Goal: Task Accomplishment & Management: Manage account settings

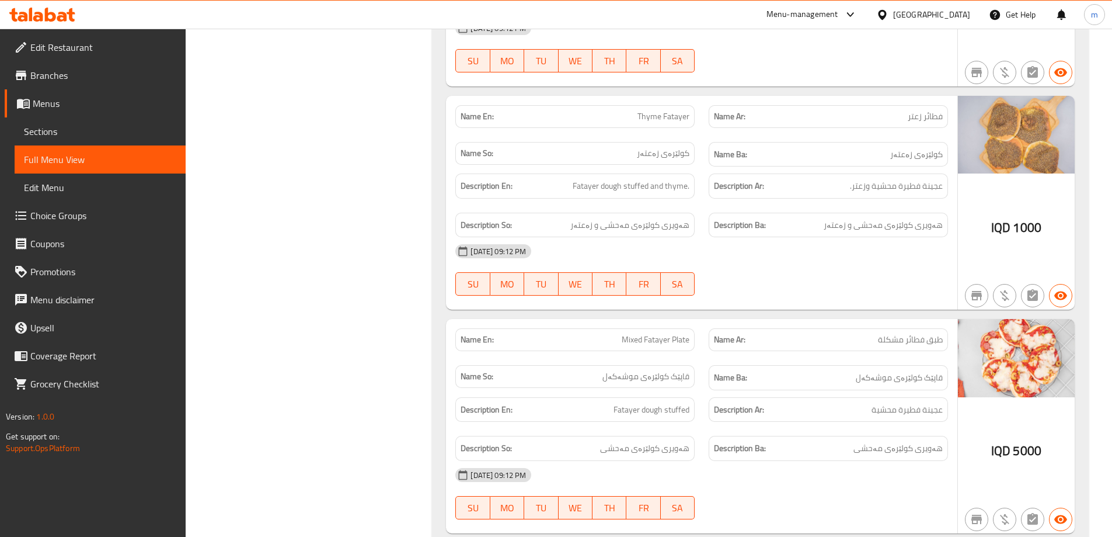
scroll to position [9975, 0]
click at [66, 19] on icon at bounding box center [62, 17] width 10 height 10
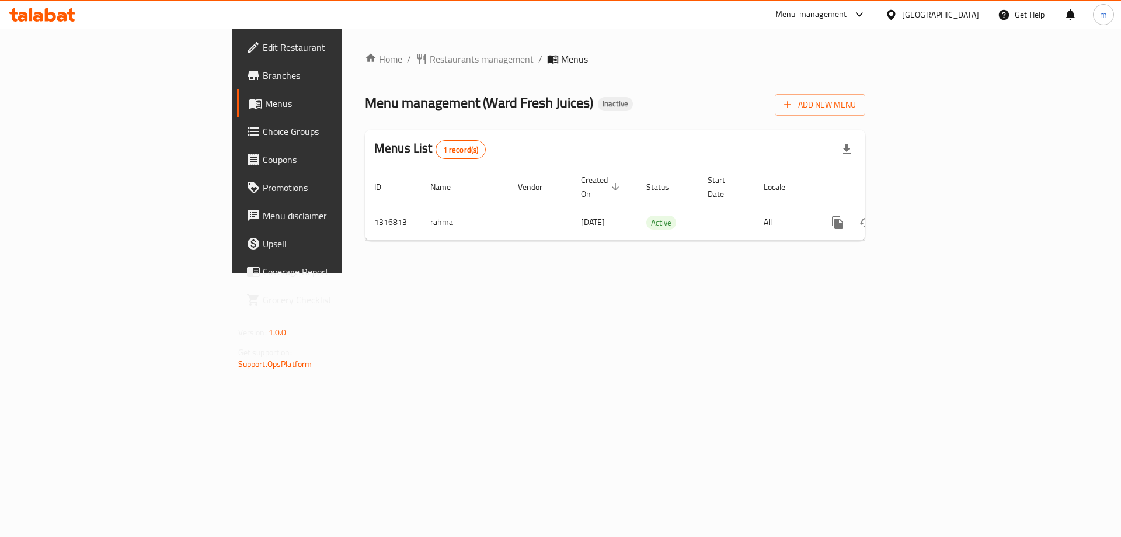
click at [727, 273] on div "Home / Restaurants management / Menus Menu management ( Ward Fresh Juices ) Ina…" at bounding box center [615, 151] width 547 height 245
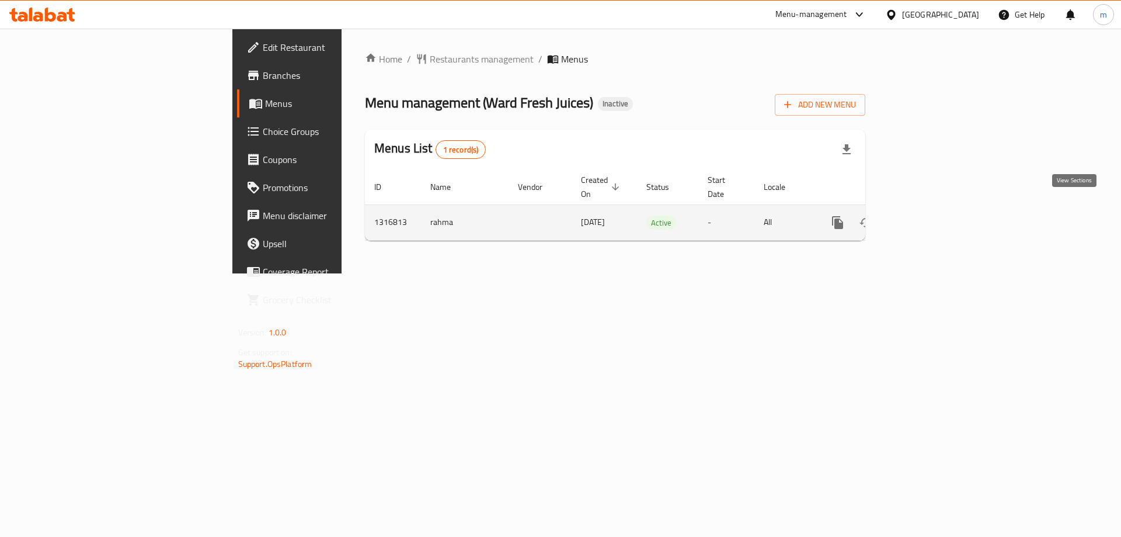
click at [936, 209] on link "enhanced table" at bounding box center [922, 222] width 28 height 28
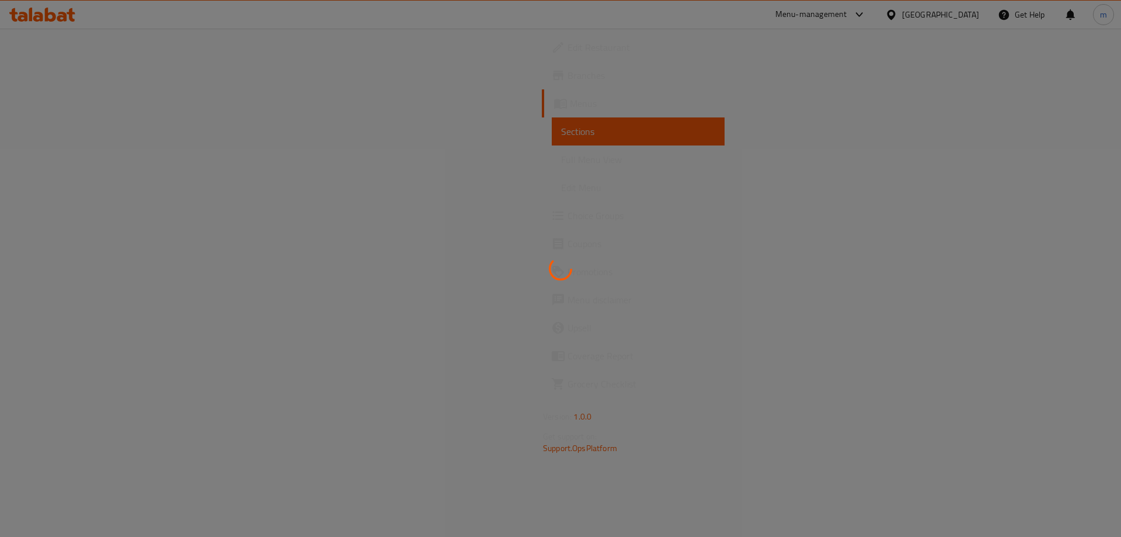
click at [561, 164] on span "Full Menu View" at bounding box center [638, 159] width 154 height 14
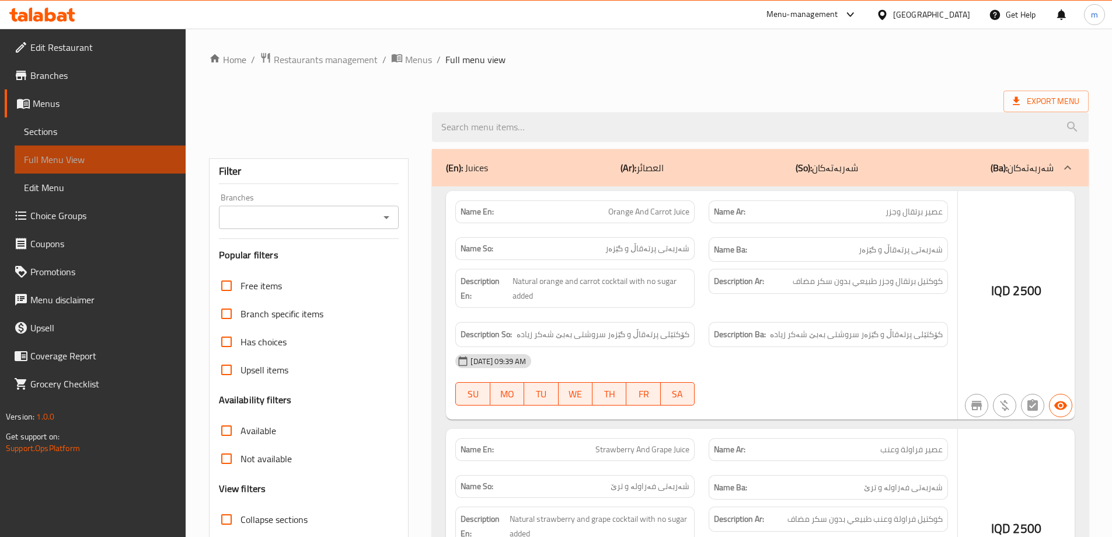
click at [104, 164] on span "Full Menu View" at bounding box center [100, 159] width 152 height 14
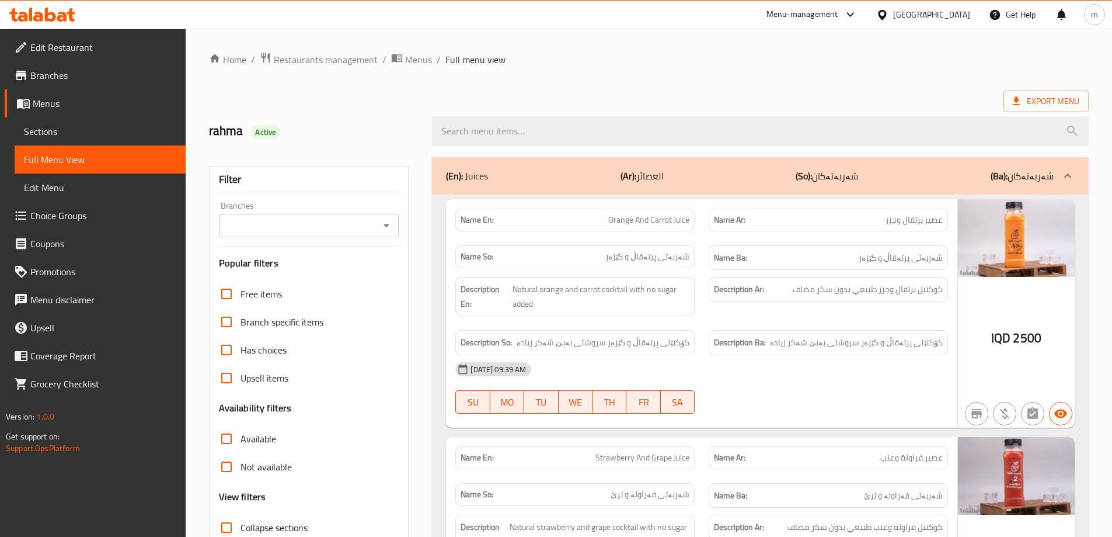
click at [375, 231] on input "Branches" at bounding box center [299, 225] width 154 height 16
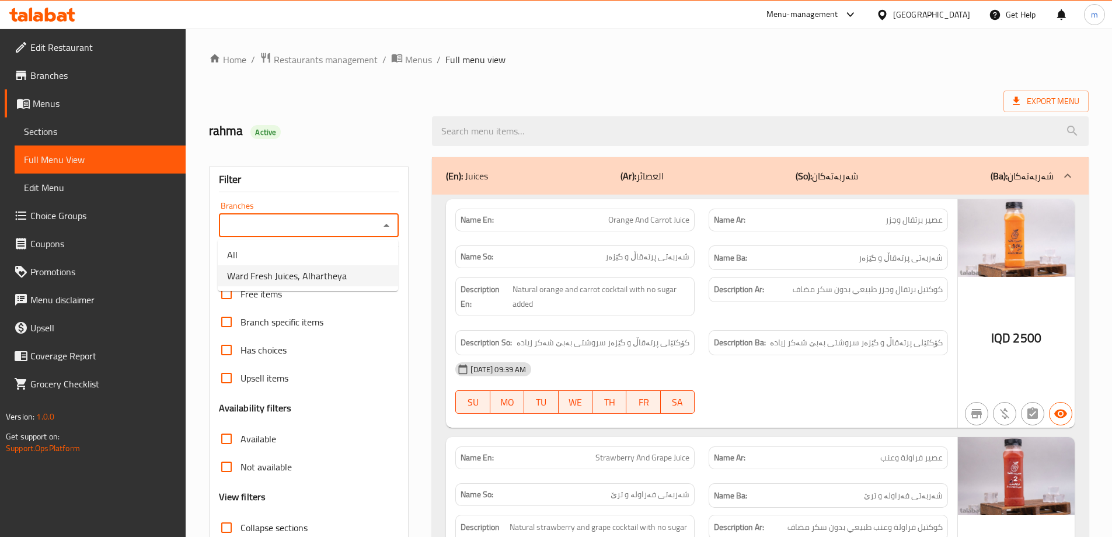
click at [337, 278] on span "Ward Fresh Juices, Alhartheya" at bounding box center [287, 276] width 120 height 14
type input "Ward Fresh Juices, Alhartheya"
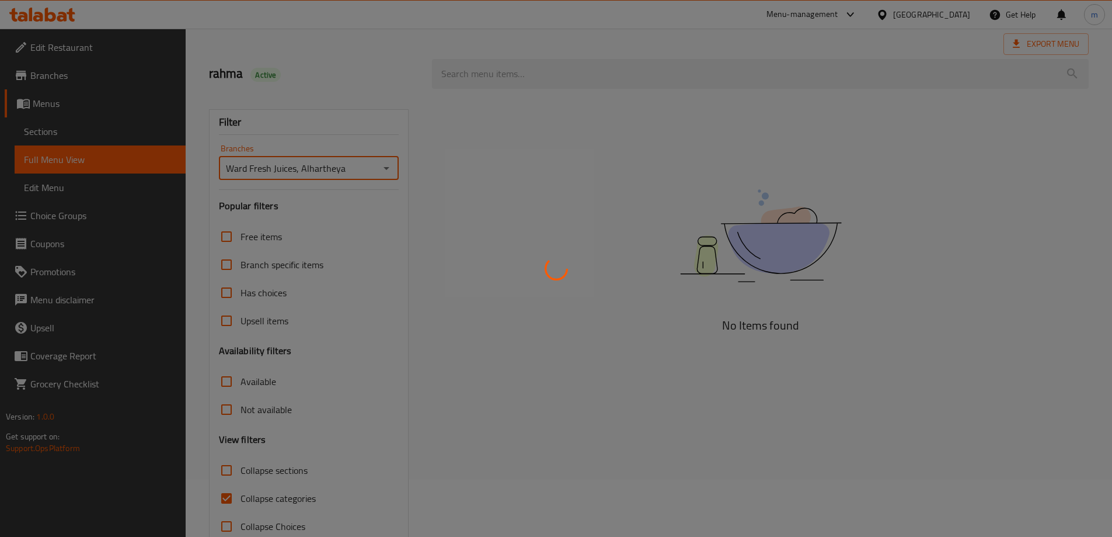
scroll to position [85, 0]
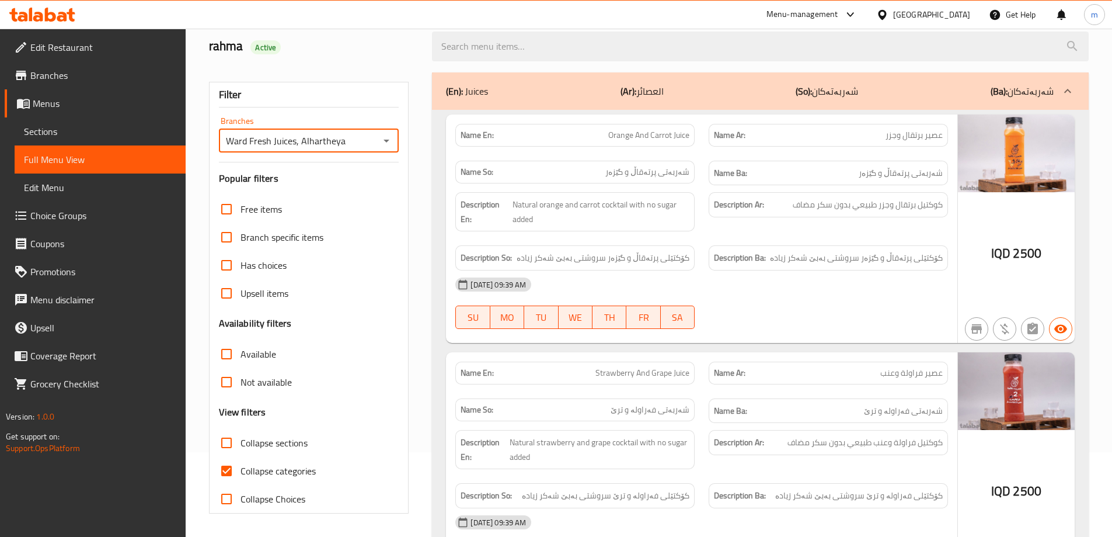
click at [232, 469] on input "Collapse categories" at bounding box center [226, 471] width 28 height 28
checkbox input "false"
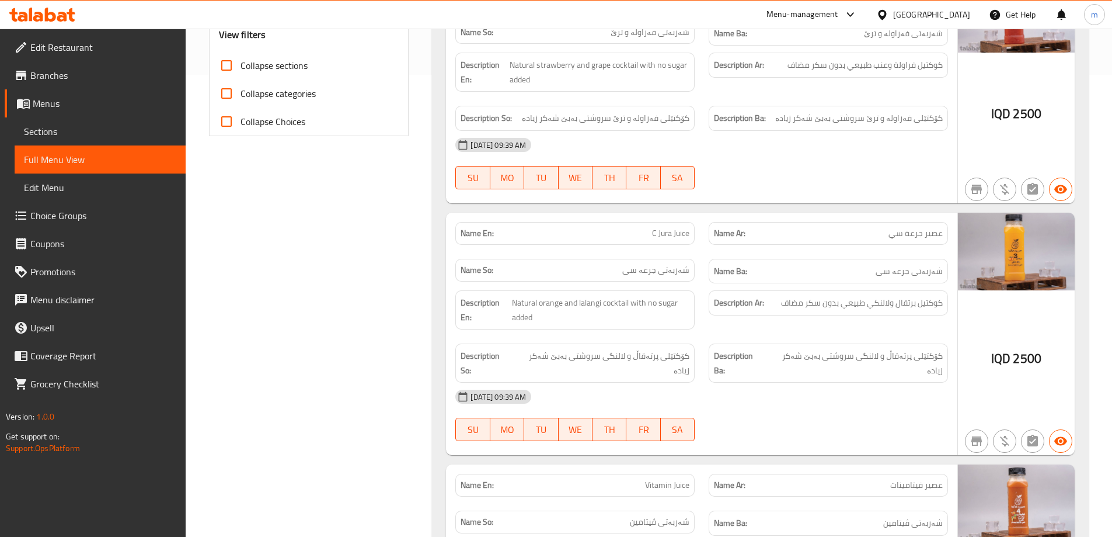
scroll to position [474, 0]
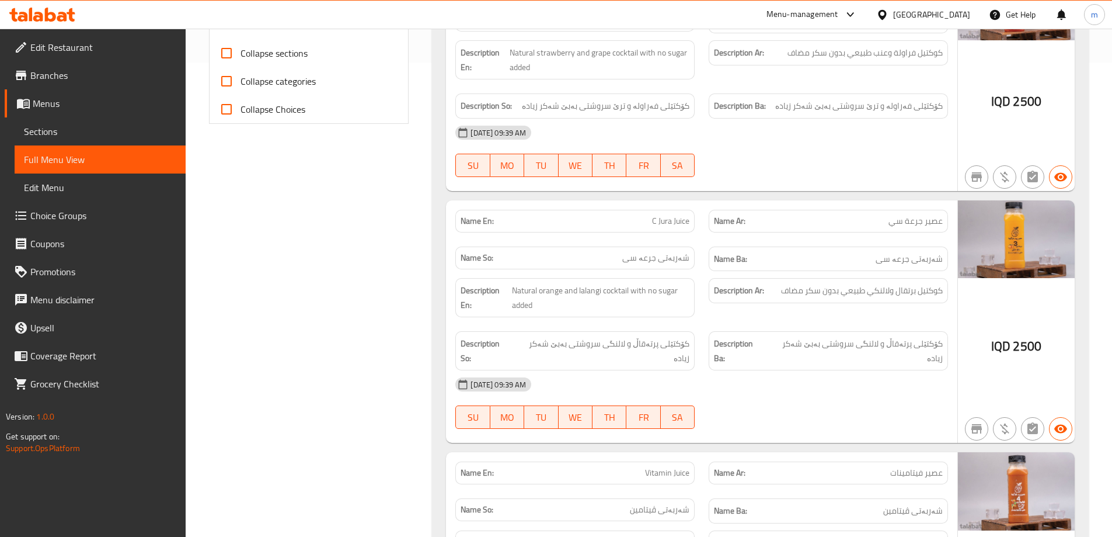
click at [693, 207] on div "Name En: C Jura Juice" at bounding box center [574, 221] width 253 height 37
click at [679, 220] on span "C Jura Juice" at bounding box center [670, 221] width 37 height 12
copy span "C Jura Juice"
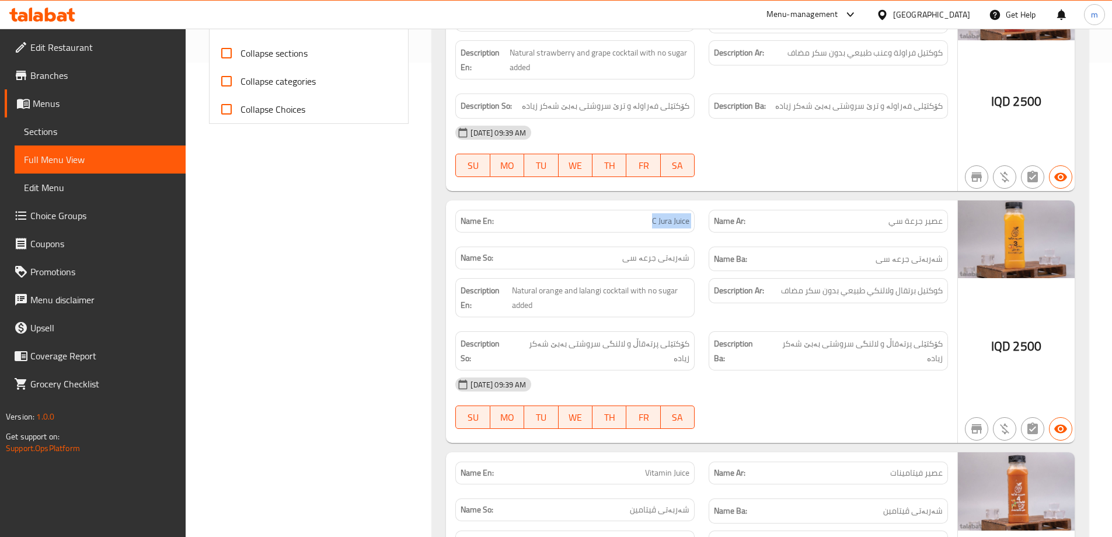
click at [59, 138] on span "Sections" at bounding box center [100, 131] width 152 height 14
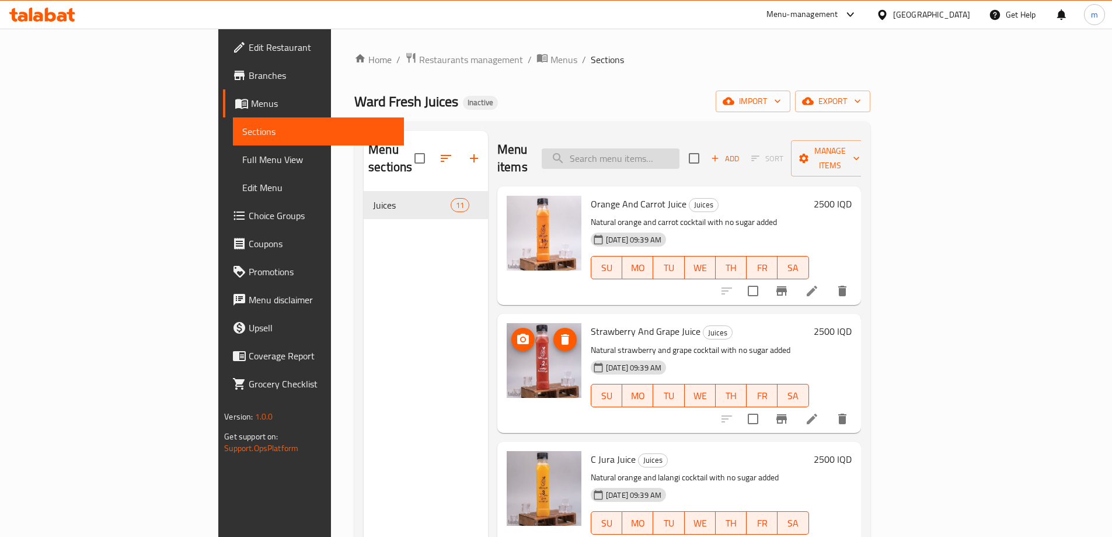
click at [680, 148] on input "search" at bounding box center [611, 158] width 138 height 20
paste input "C Jura Juice"
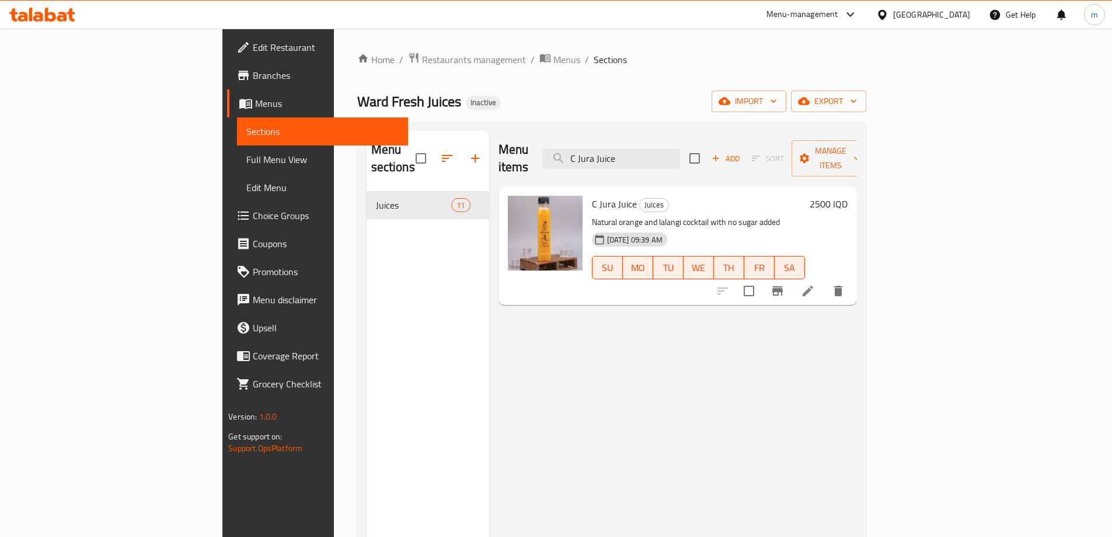
type input "C Jura Juice"
click at [815, 284] on icon at bounding box center [808, 291] width 14 height 14
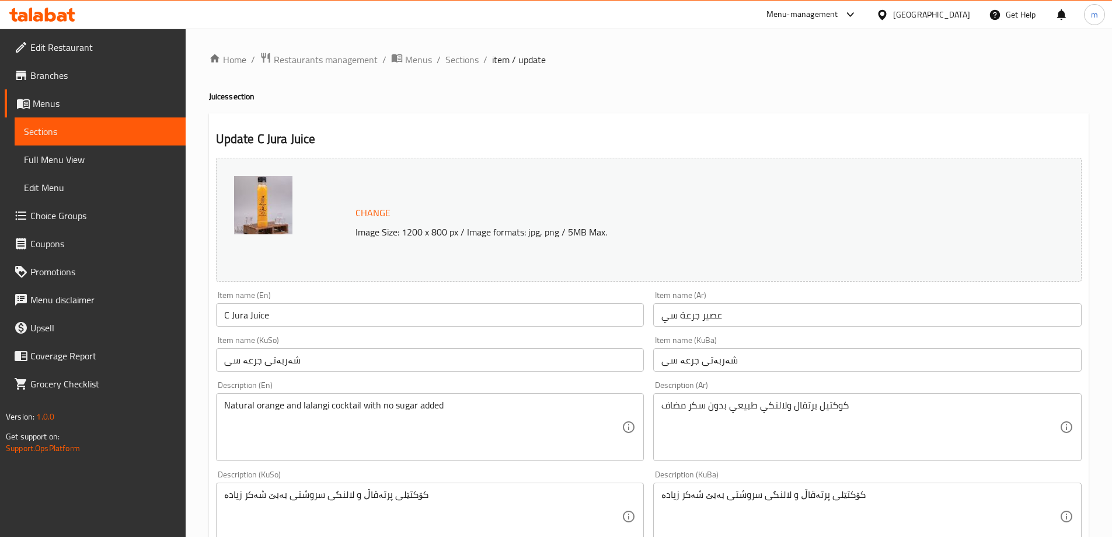
click at [694, 364] on input "شەربەتی جرعە سی" at bounding box center [867, 359] width 429 height 23
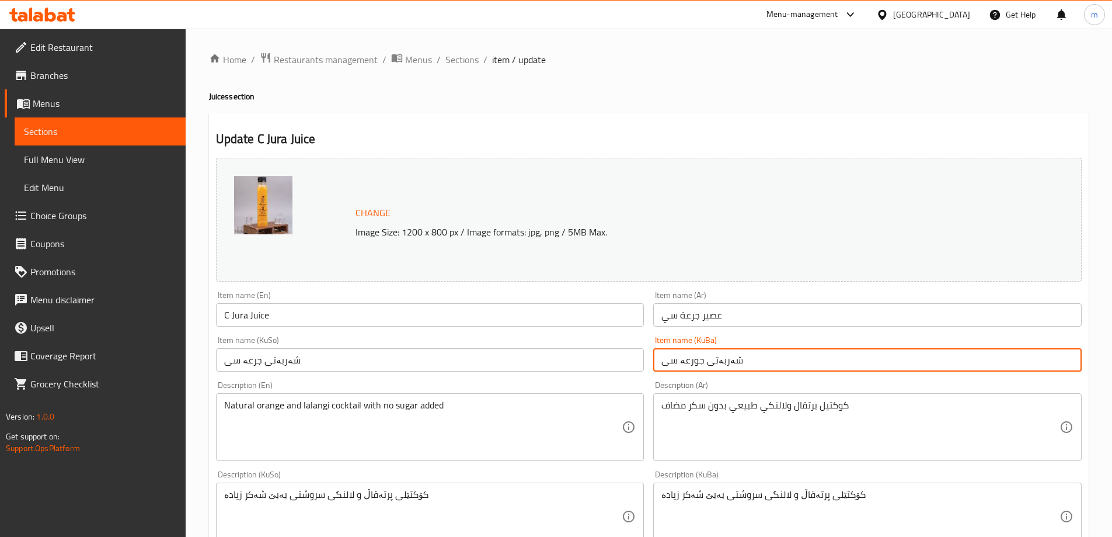
click at [702, 363] on input "شەربەتی جورعە سی" at bounding box center [867, 359] width 429 height 23
type input "شەربەتی جورعە سی"
click at [560, 353] on input "شەربەتی جرعە سی" at bounding box center [430, 359] width 429 height 23
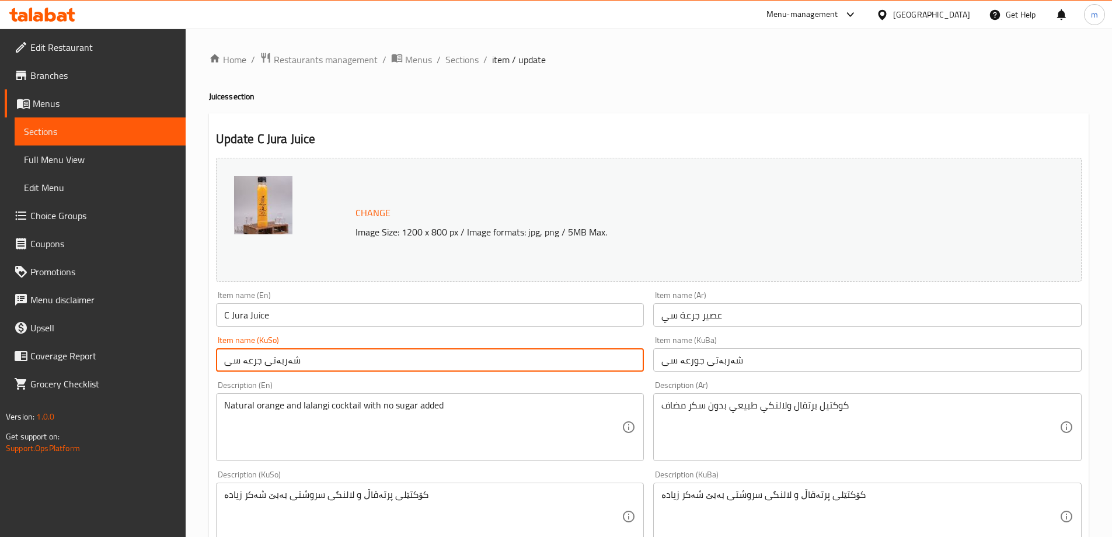
click at [560, 353] on input "شەربەتی جرعە سی" at bounding box center [430, 359] width 429 height 23
paste input "و"
type input "شەربەتی جورعە سی"
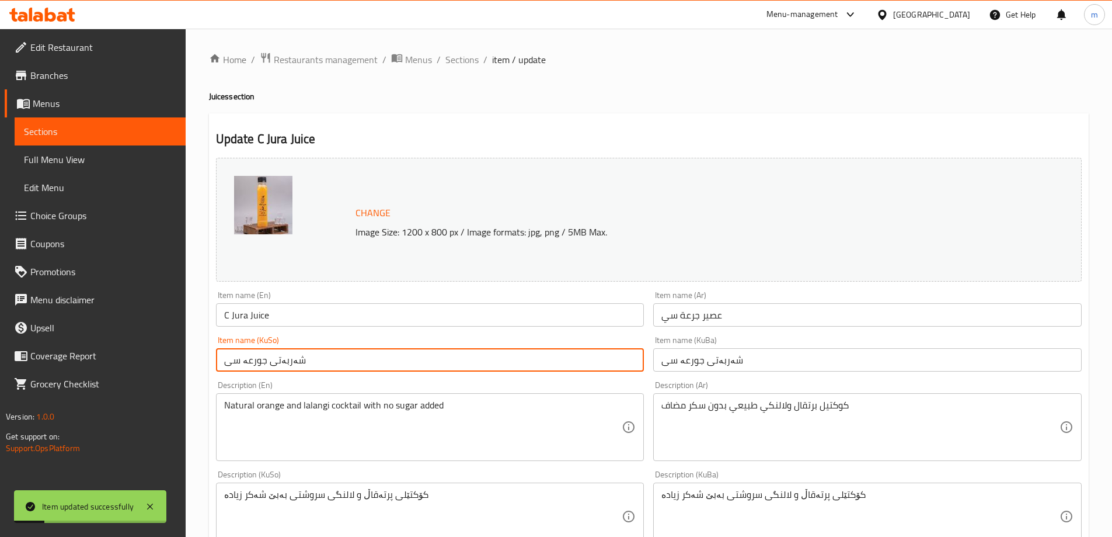
click at [246, 313] on input "C Jura Juice" at bounding box center [430, 314] width 429 height 23
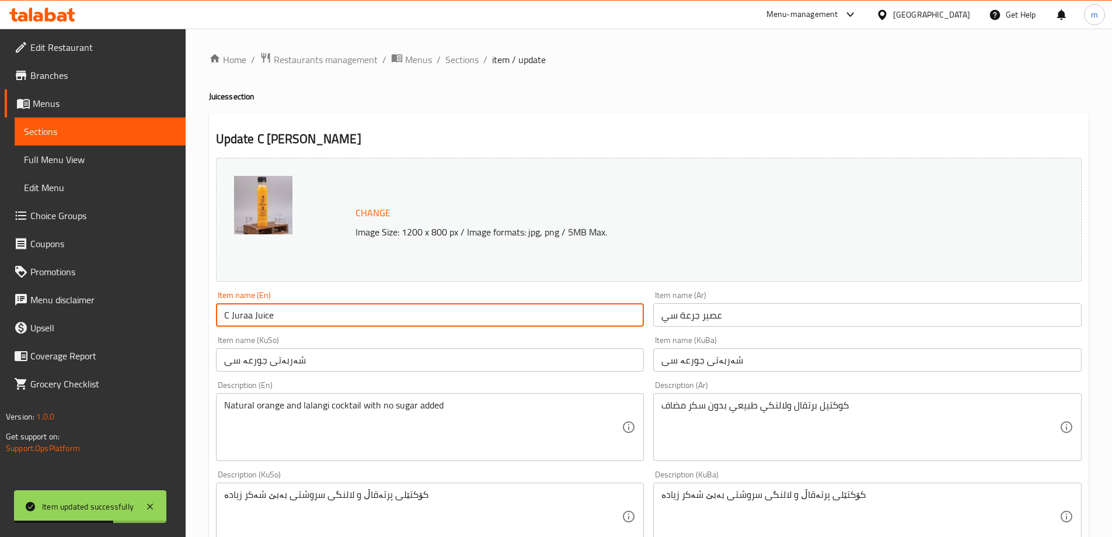
type input "C Juraa Juice"
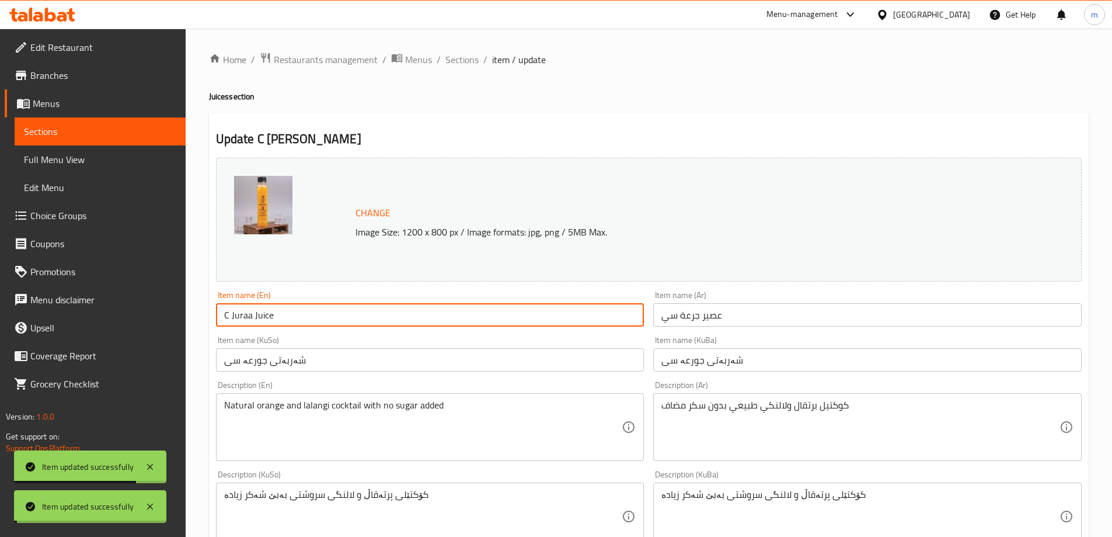
click at [86, 161] on span "Full Menu View" at bounding box center [100, 159] width 152 height 14
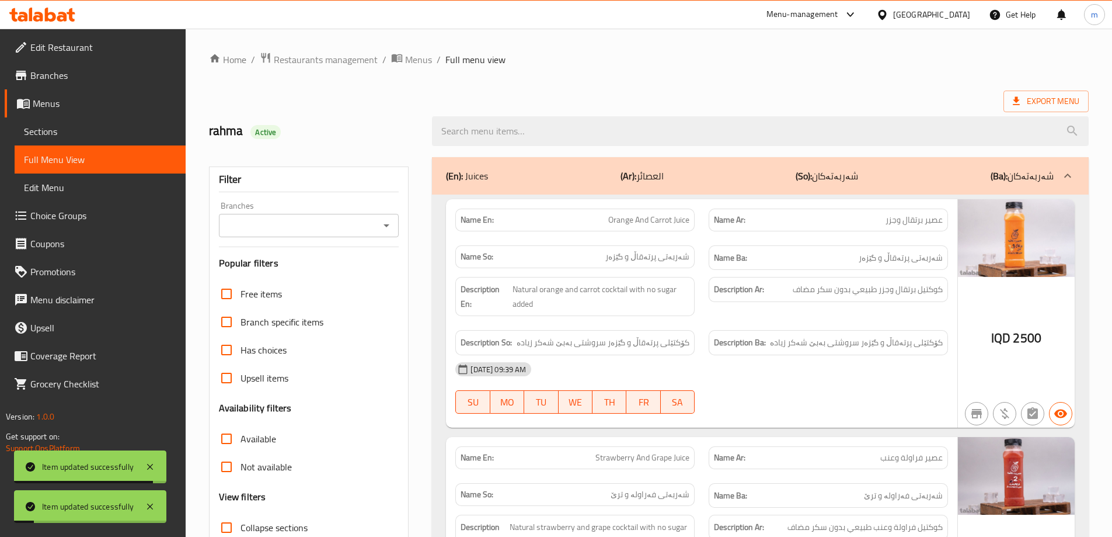
click at [382, 223] on icon "Open" at bounding box center [386, 225] width 14 height 14
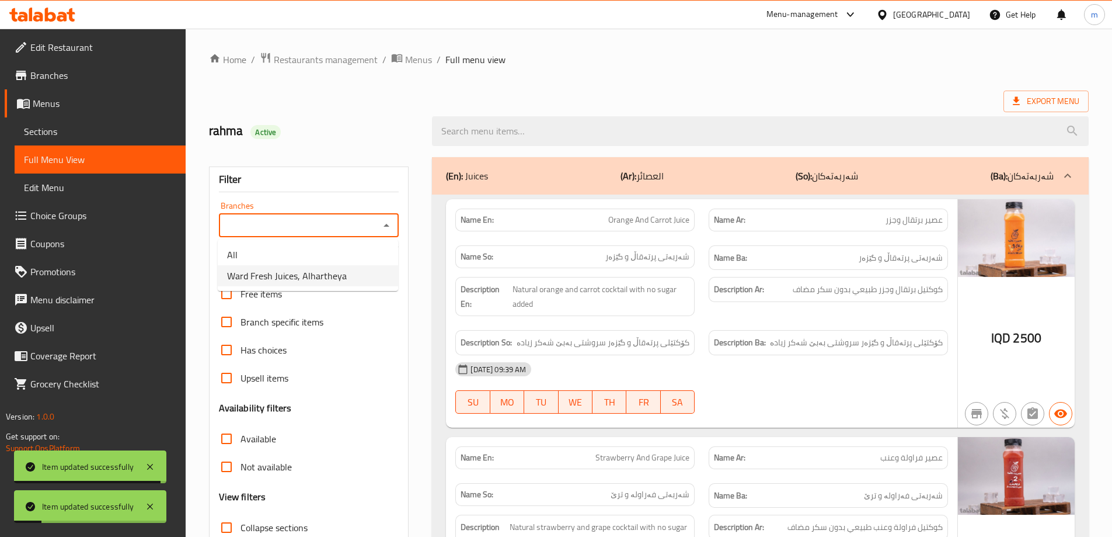
click at [348, 270] on li "Ward Fresh Juices, Alhartheya" at bounding box center [308, 275] width 180 height 21
type input "Ward Fresh Juices, Alhartheya"
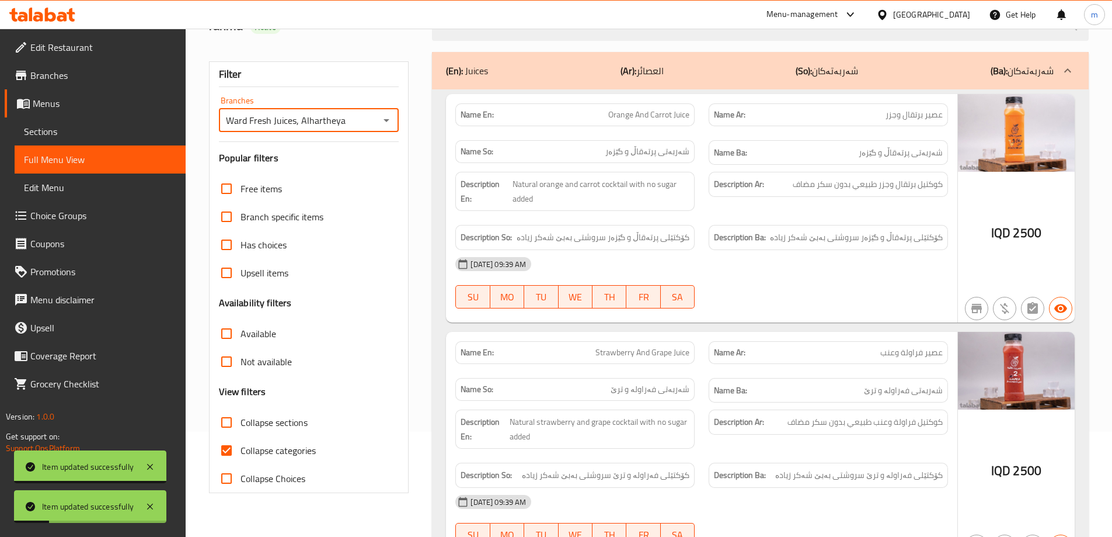
scroll to position [194, 0]
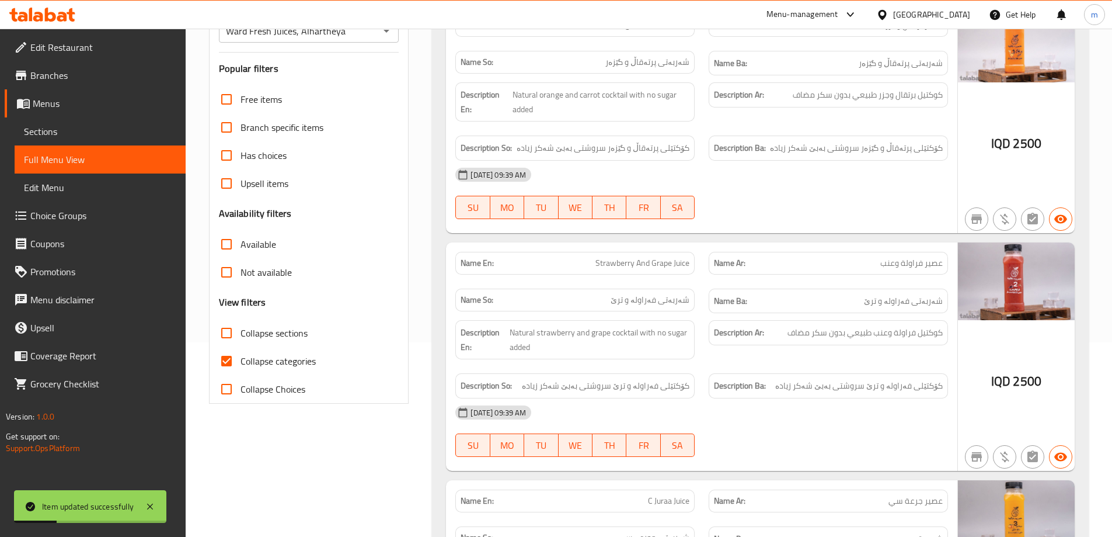
click at [266, 358] on span "Collapse categories" at bounding box center [278, 361] width 75 height 14
click at [241, 358] on input "Collapse categories" at bounding box center [226, 361] width 28 height 28
checkbox input "false"
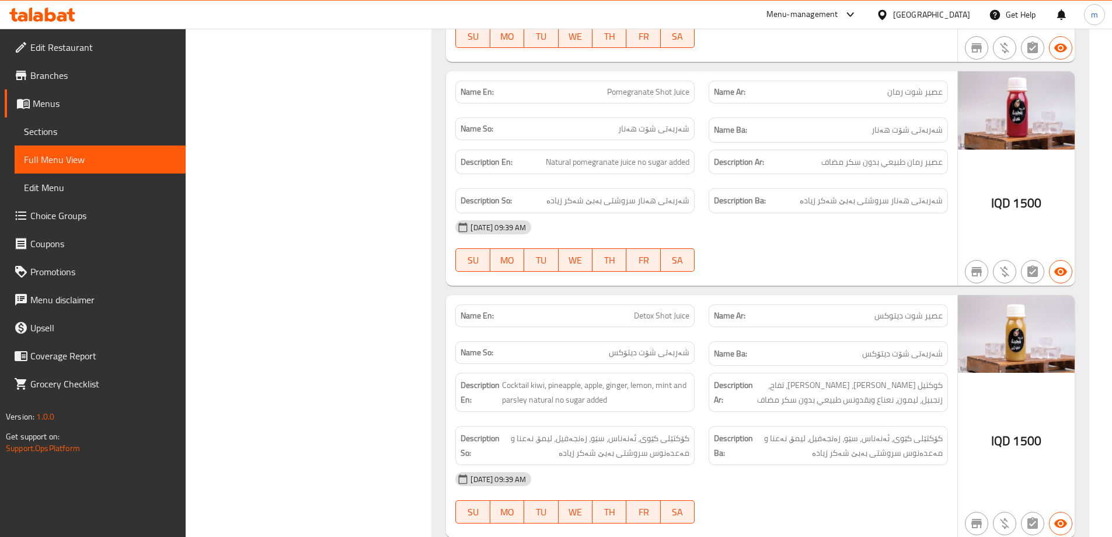
scroll to position [2314, 0]
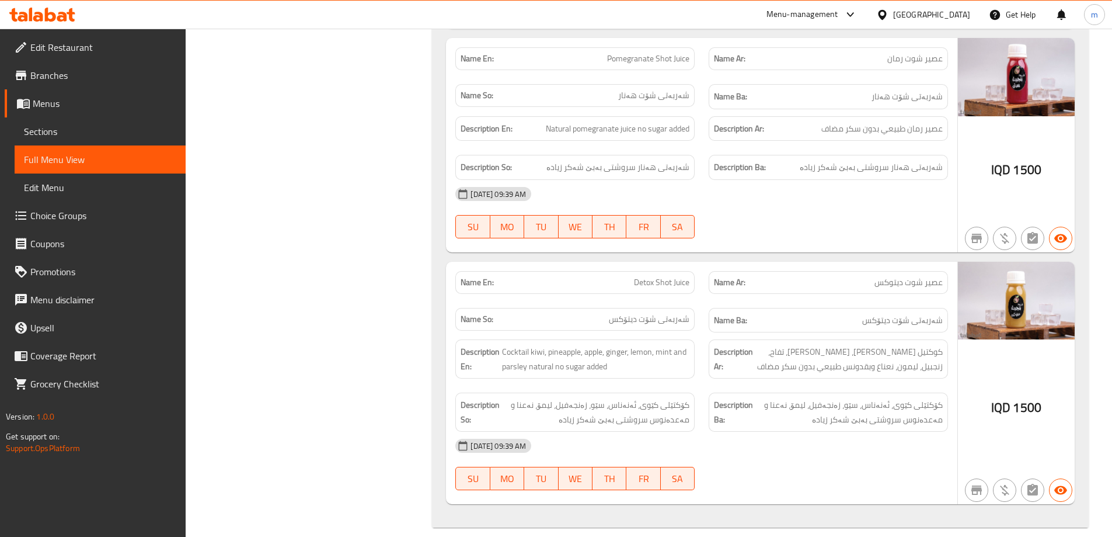
click at [839, 198] on div "12-10-2025 09:39 AM SU MO TU WE TH FR SA" at bounding box center [701, 212] width 507 height 65
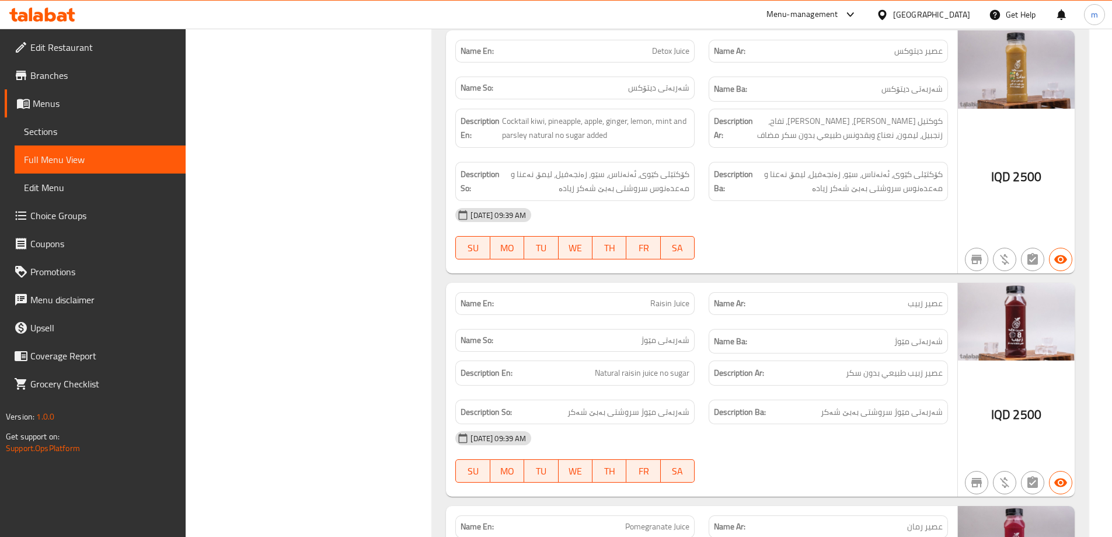
scroll to position [1340, 0]
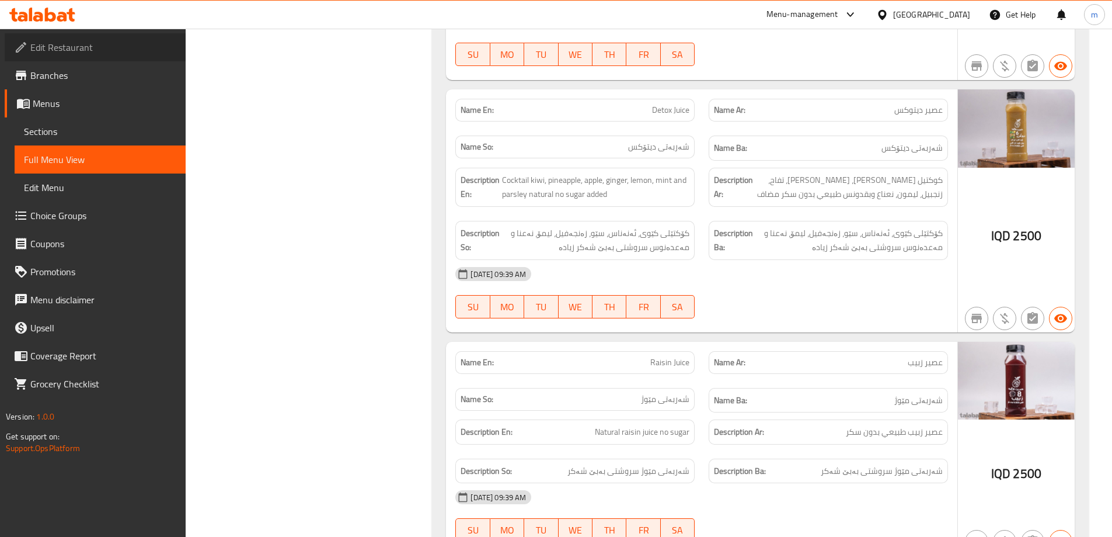
click at [124, 48] on span "Edit Restaurant" at bounding box center [103, 47] width 146 height 14
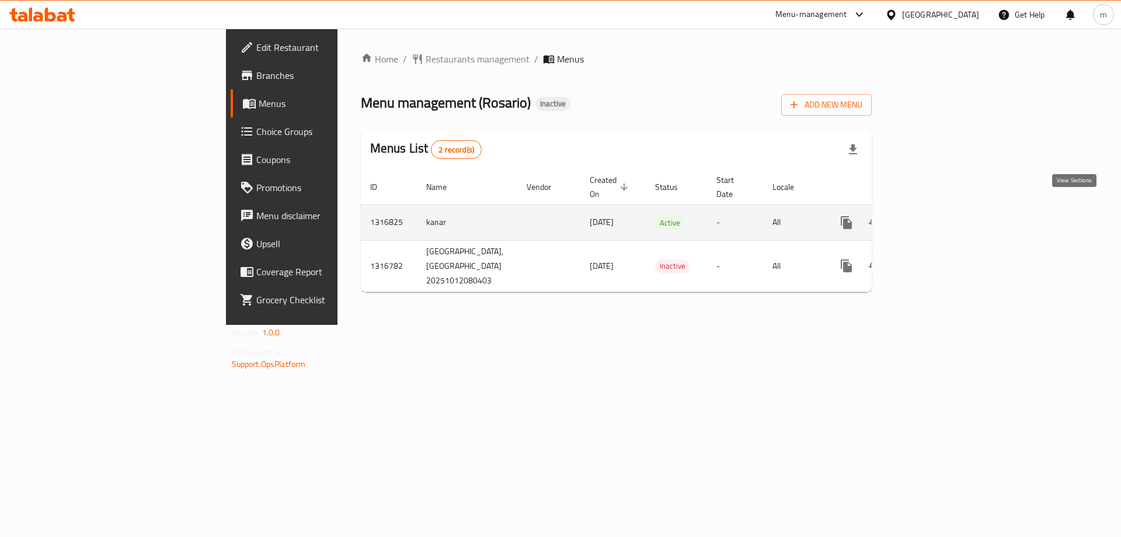
click at [938, 215] on icon "enhanced table" at bounding box center [931, 222] width 14 height 14
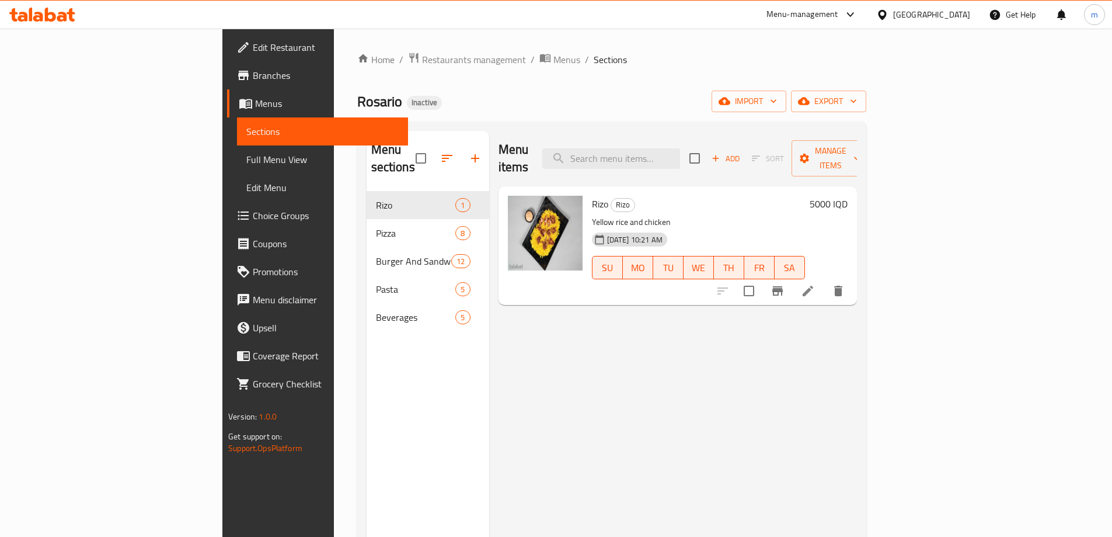
click at [246, 156] on span "Full Menu View" at bounding box center [322, 159] width 152 height 14
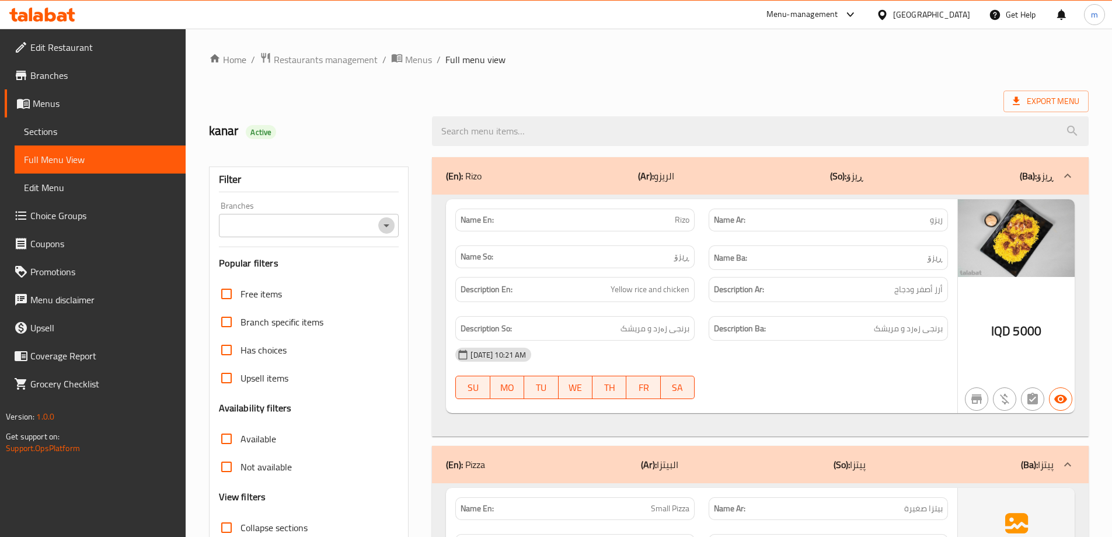
click at [391, 227] on icon "Open" at bounding box center [386, 225] width 14 height 14
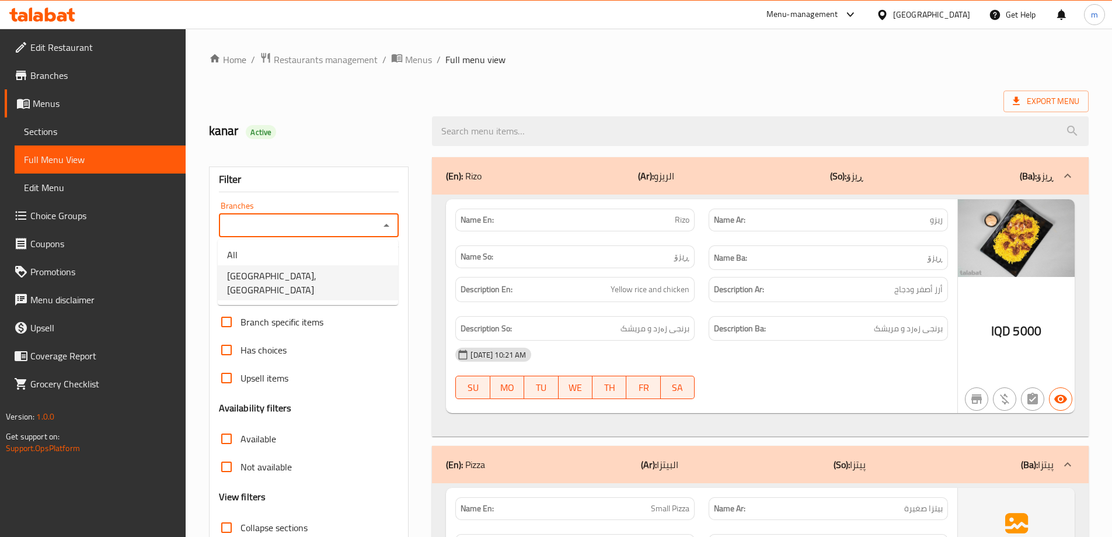
click at [346, 274] on li "Rosario, Ganjan City" at bounding box center [308, 282] width 180 height 35
type input "Rosario, Ganjan City"
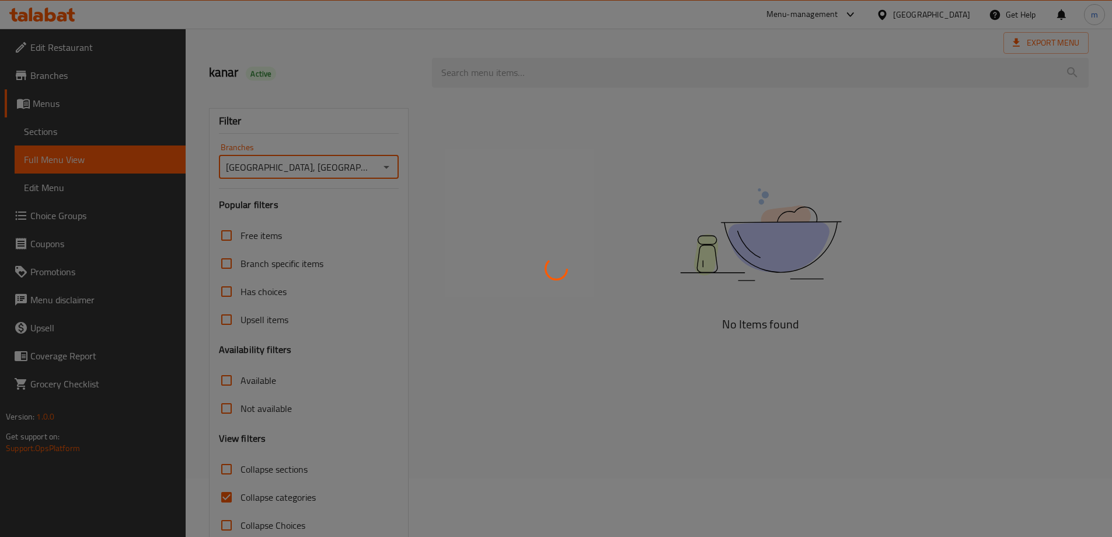
scroll to position [85, 0]
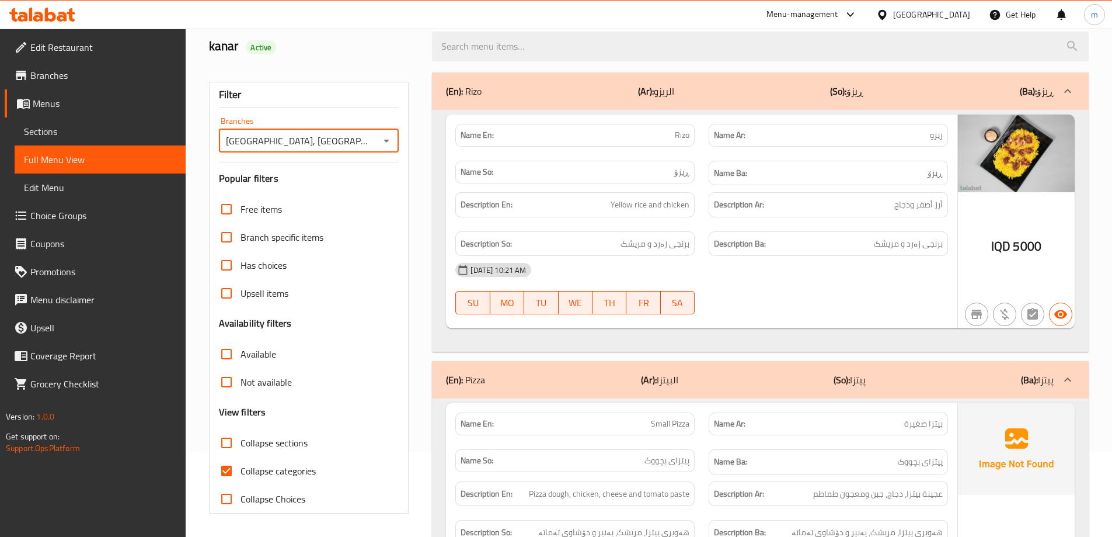
click at [224, 471] on input "Collapse categories" at bounding box center [226, 471] width 28 height 28
checkbox input "false"
click at [392, 57] on div "kanar Active" at bounding box center [314, 46] width 224 height 52
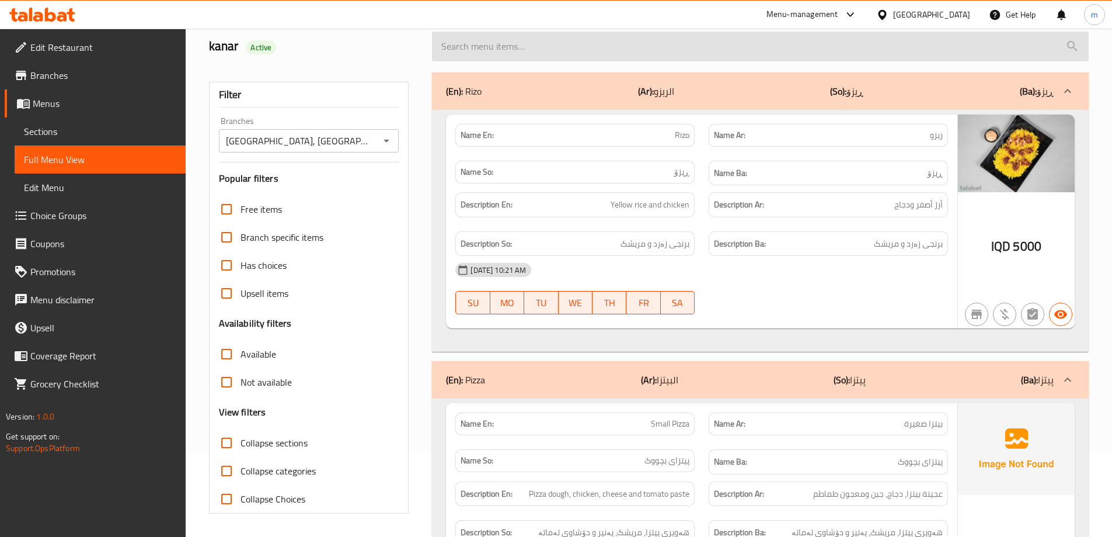
click at [465, 60] on input "search" at bounding box center [760, 47] width 657 height 30
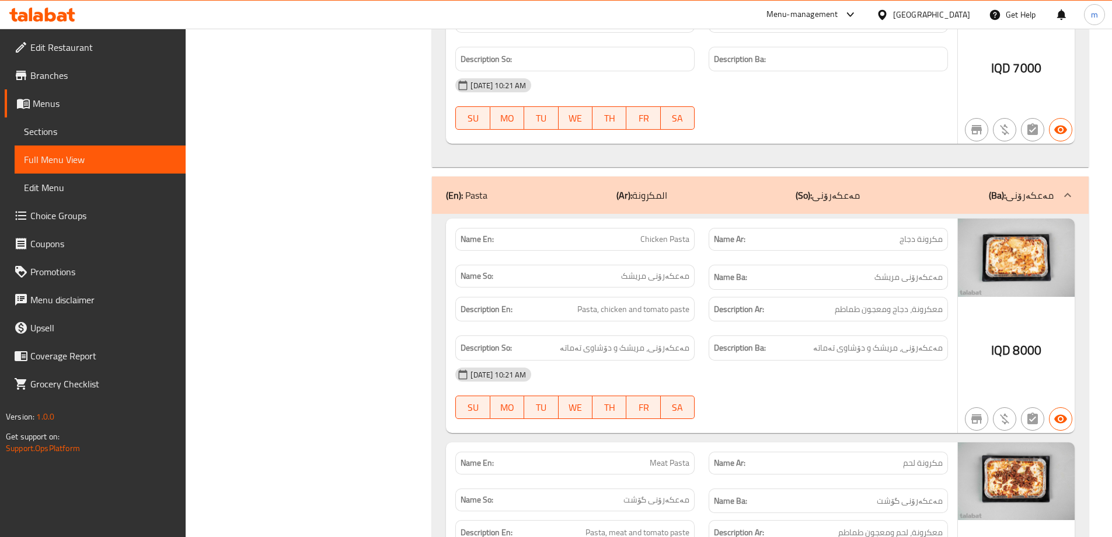
scroll to position [4949, 0]
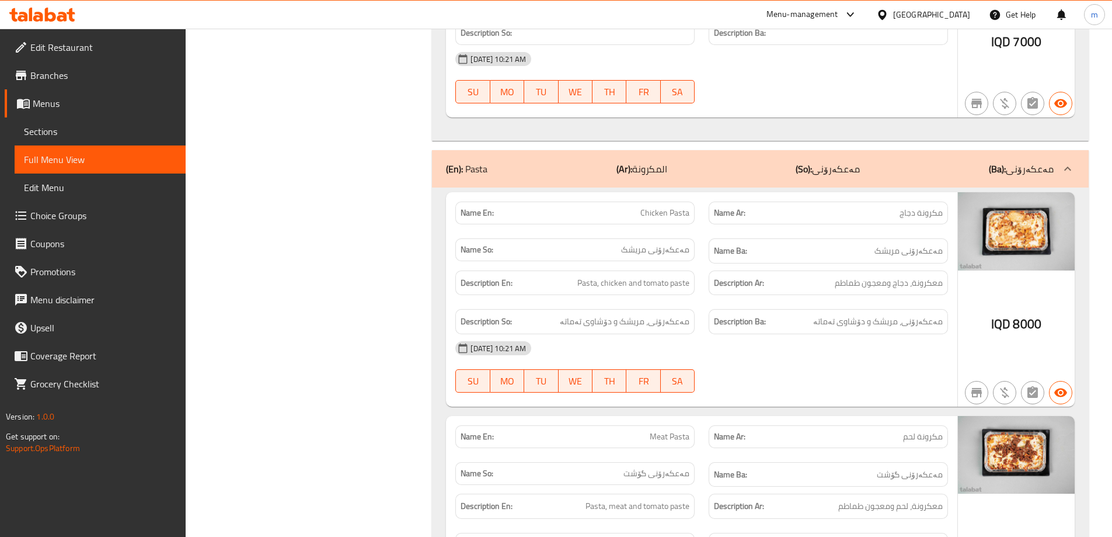
click at [737, 263] on div "Description Ar: معكرونة، دجاج ومعجون طماطم" at bounding box center [828, 282] width 253 height 39
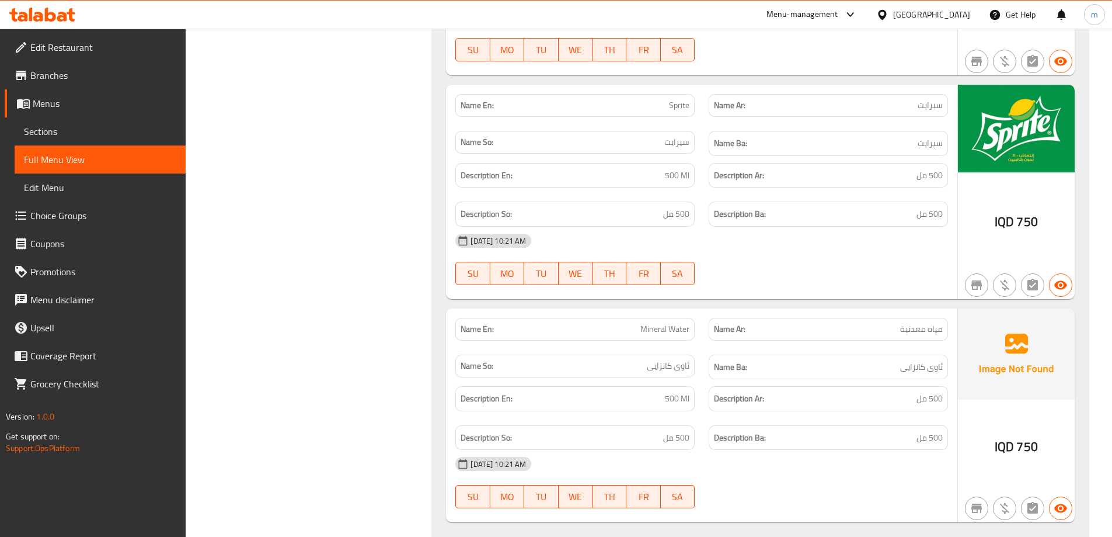
scroll to position [6912, 0]
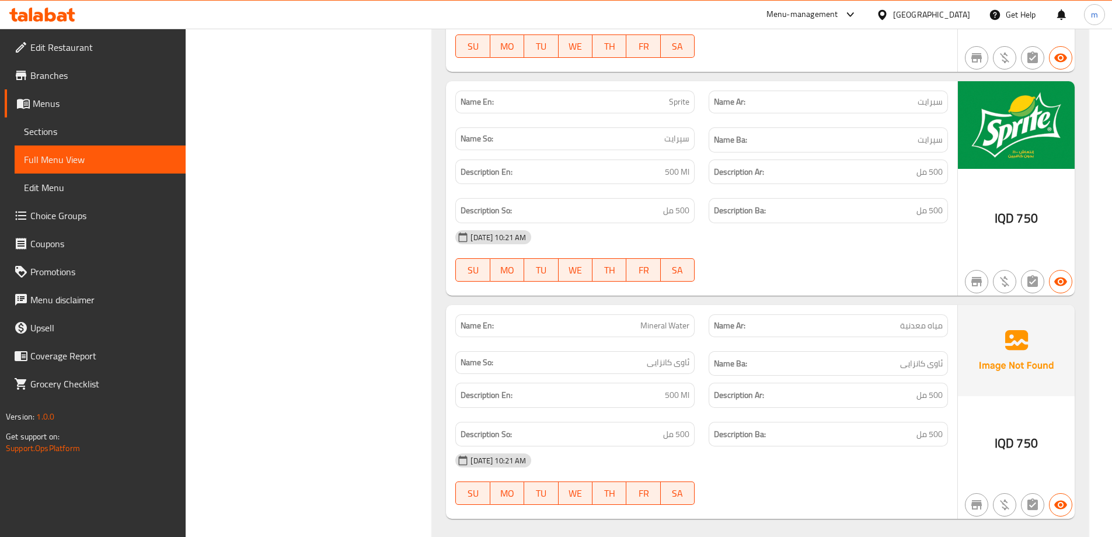
click at [867, 356] on h6 "Name Ba: ئاوی کانزایی" at bounding box center [828, 363] width 229 height 15
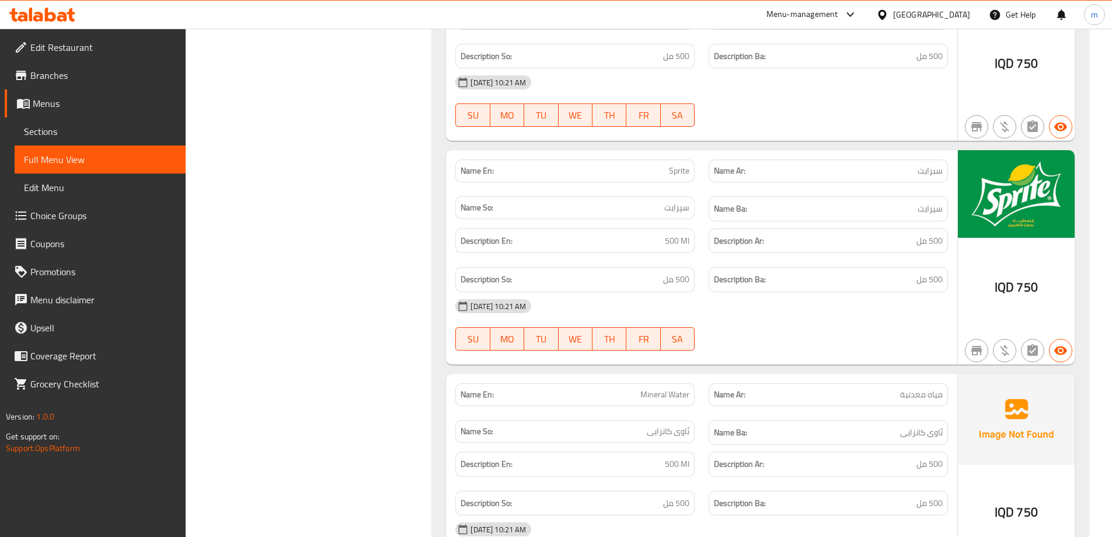
scroll to position [6815, 0]
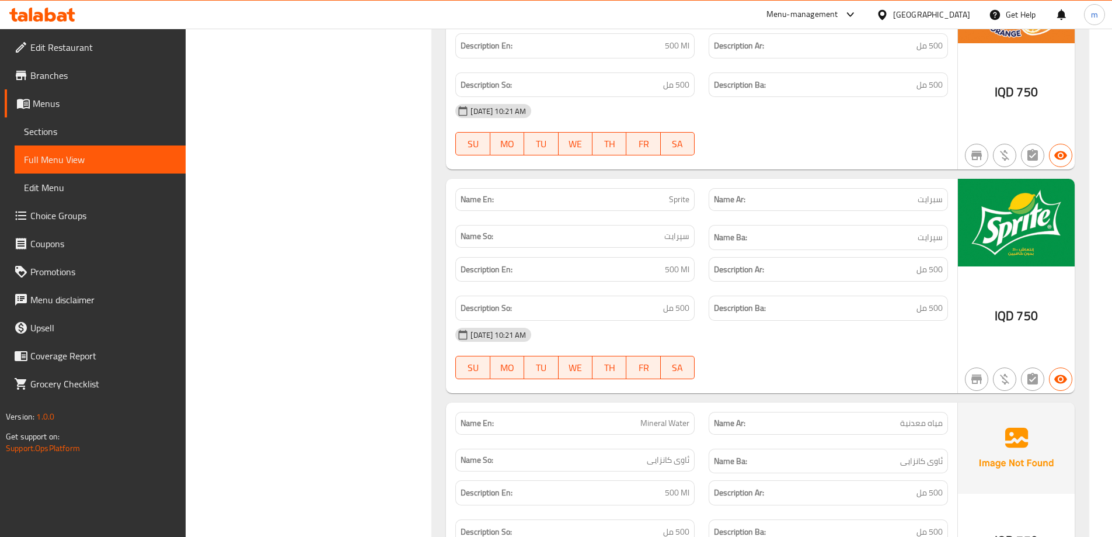
click at [105, 69] on span "Branches" at bounding box center [103, 75] width 146 height 14
